Goal: Check status: Check status

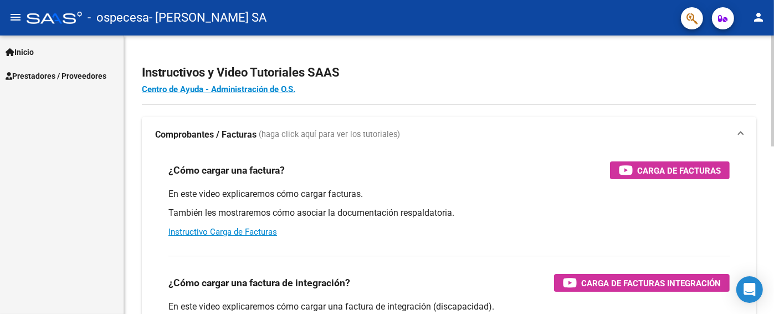
click at [758, 0] on html "menu - ospecesa - [PERSON_NAME] SA person Inicio Instructivos Contacto OS Prest…" at bounding box center [387, 157] width 774 height 314
click at [49, 74] on span "Prestadores / Proveedores" at bounding box center [56, 76] width 101 height 12
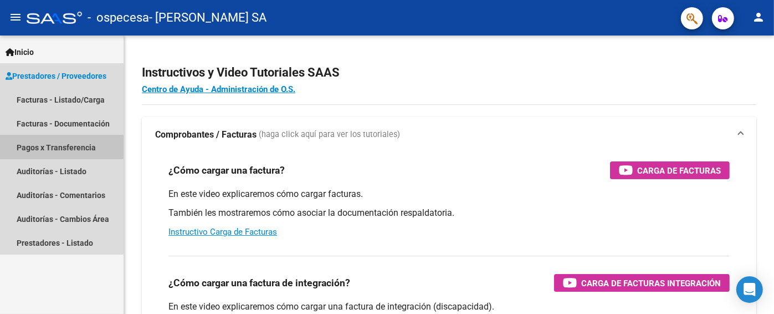
click at [68, 145] on link "Pagos x Transferencia" at bounding box center [62, 147] width 124 height 24
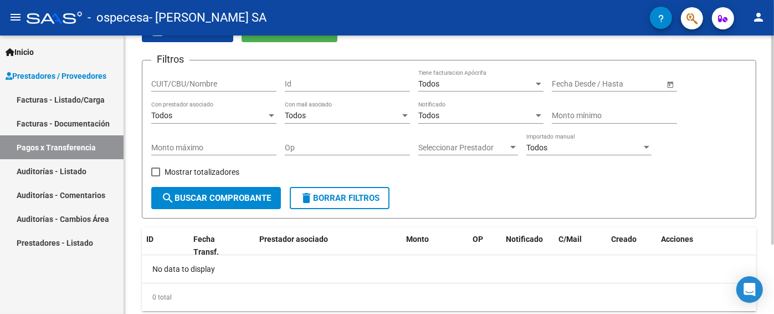
scroll to position [63, 0]
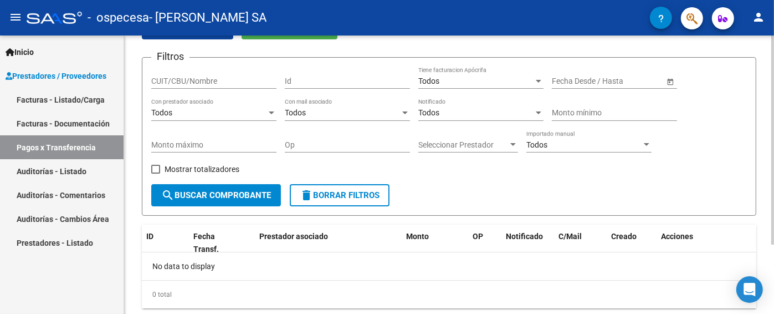
click at [773, 218] on div at bounding box center [772, 186] width 3 height 209
click at [228, 199] on span "search Buscar Comprobante" at bounding box center [216, 195] width 110 height 10
click at [225, 80] on input "CUIT/CBU/Nombre" at bounding box center [213, 80] width 125 height 9
type input "[PERSON_NAME]"
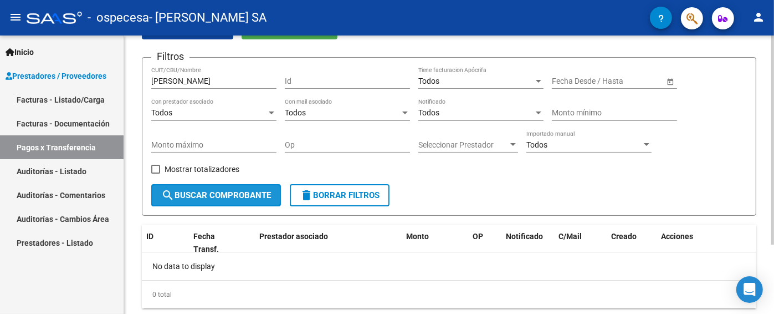
click at [243, 185] on button "search Buscar Comprobante" at bounding box center [216, 195] width 130 height 22
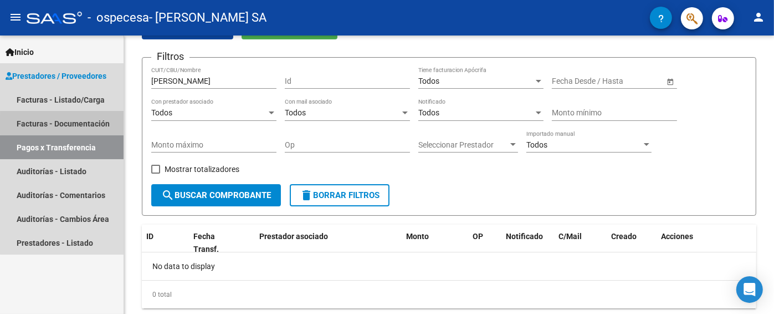
click at [85, 124] on link "Facturas - Documentación" at bounding box center [62, 123] width 124 height 24
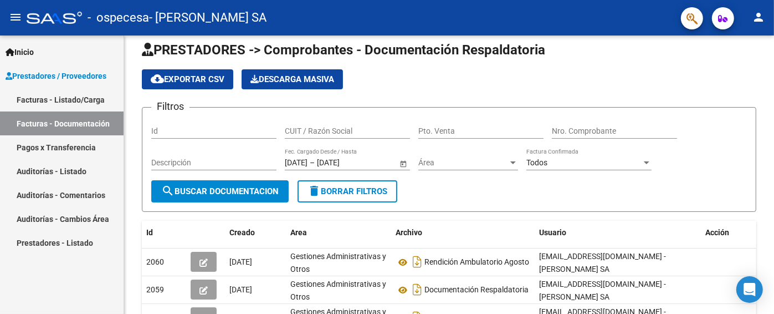
scroll to position [63, 0]
